Goal: Transaction & Acquisition: Purchase product/service

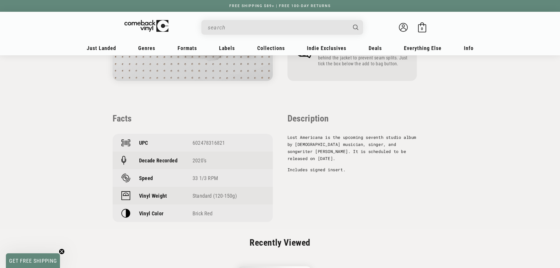
scroll to position [382, 0]
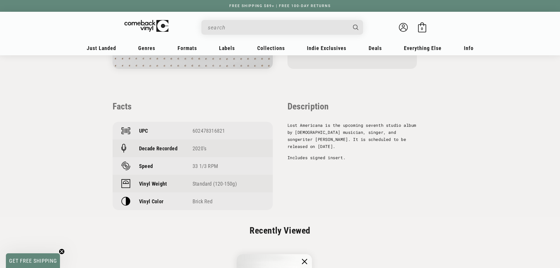
click at [259, 32] on input "When autocomplete results are available use up and down arrows to review and en…" at bounding box center [277, 27] width 139 height 12
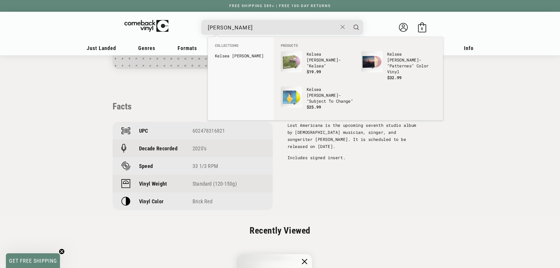
type input "[PERSON_NAME]"
click at [349, 20] on button "Search" at bounding box center [356, 27] width 15 height 15
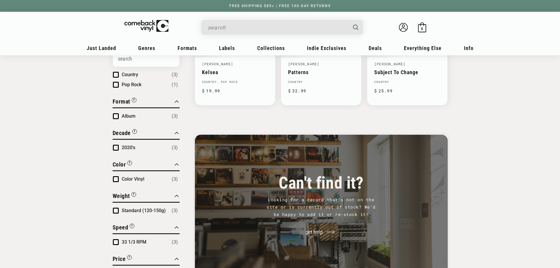
type input "kelsea ballerini"
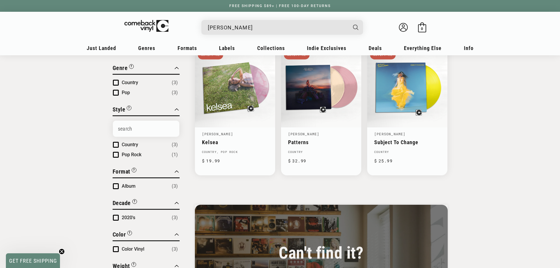
scroll to position [59, 0]
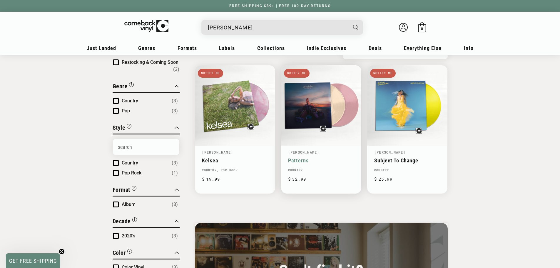
click at [330, 157] on link "Patterns" at bounding box center [321, 160] width 66 height 6
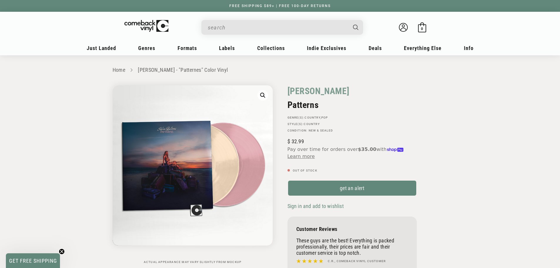
click at [215, 26] on input "When autocomplete results are available use up and down arrows to review and en…" at bounding box center [277, 27] width 139 height 12
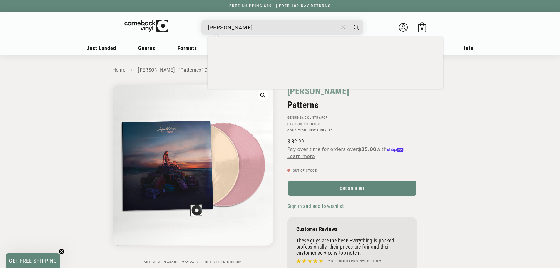
type input "[PERSON_NAME]"
click at [349, 20] on button "Search" at bounding box center [356, 27] width 15 height 15
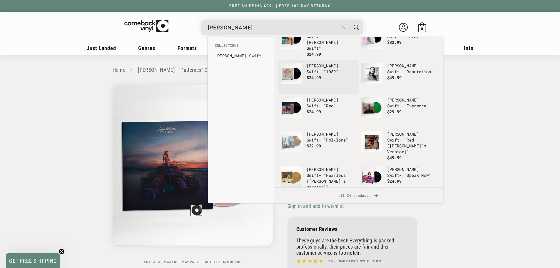
scroll to position [35, 0]
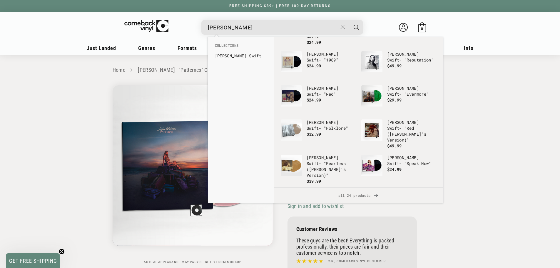
click at [269, 27] on input "taylor swift" at bounding box center [273, 27] width 130 height 12
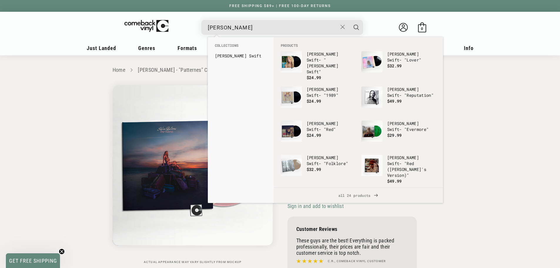
click at [349, 20] on button "Search" at bounding box center [356, 27] width 15 height 15
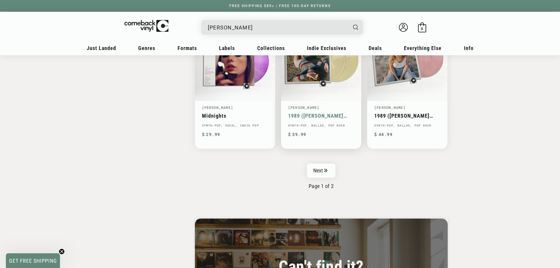
scroll to position [999, 0]
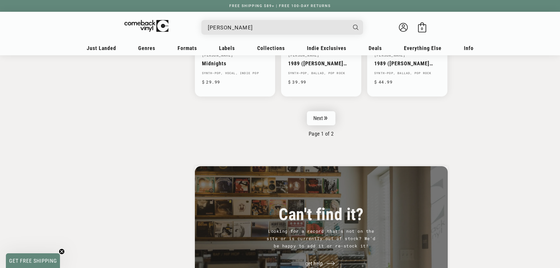
click at [320, 120] on link "Next" at bounding box center [321, 118] width 29 height 14
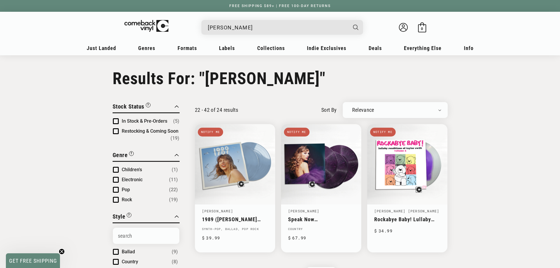
drag, startPoint x: 262, startPoint y: 14, endPoint x: 263, endPoint y: 19, distance: 4.5
click at [262, 15] on header "My account Just Landed Just Landed New Releases Genres" at bounding box center [279, 33] width 423 height 43
drag, startPoint x: 261, startPoint y: 26, endPoint x: 145, endPoint y: 29, distance: 116.1
click at [145, 28] on div "taylor swift Welcome back Bag 0 0 items" at bounding box center [280, 29] width 364 height 22
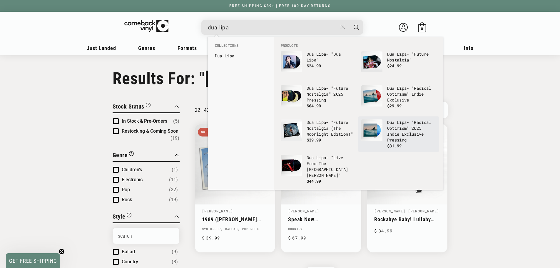
type input "dua lipa"
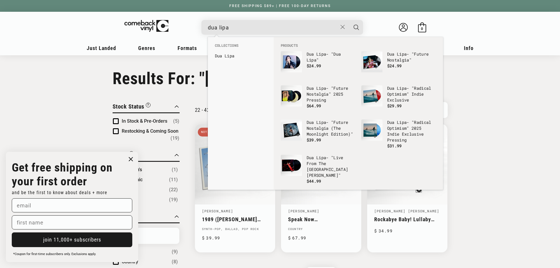
click at [291, 23] on input "dua lipa" at bounding box center [273, 27] width 130 height 12
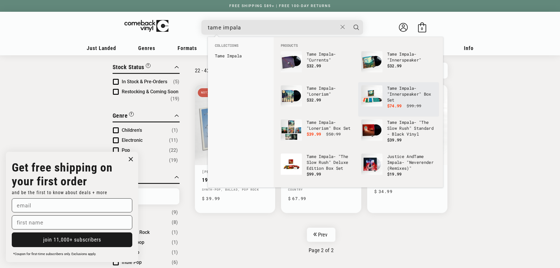
scroll to position [59, 0]
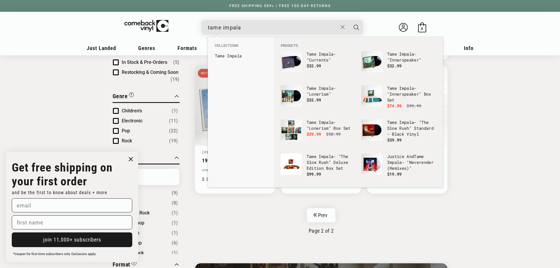
type input "tame impala"
click at [349, 20] on button "Search" at bounding box center [356, 27] width 15 height 15
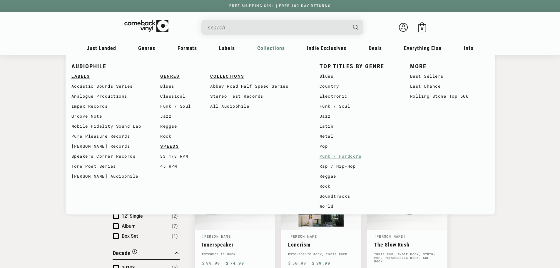
type input "tame impala"
